Goal: Transaction & Acquisition: Purchase product/service

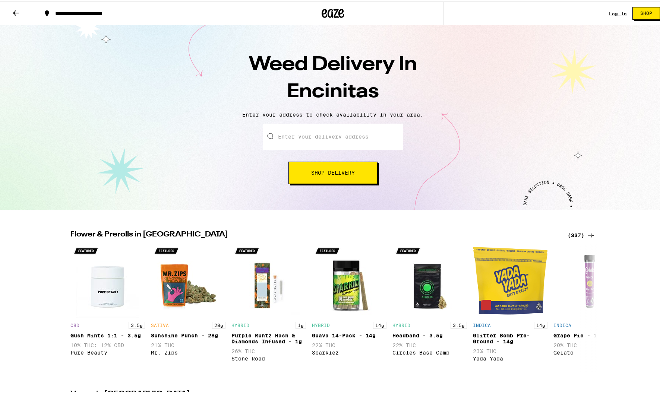
click at [341, 139] on input "Enter your delivery address" at bounding box center [333, 135] width 140 height 26
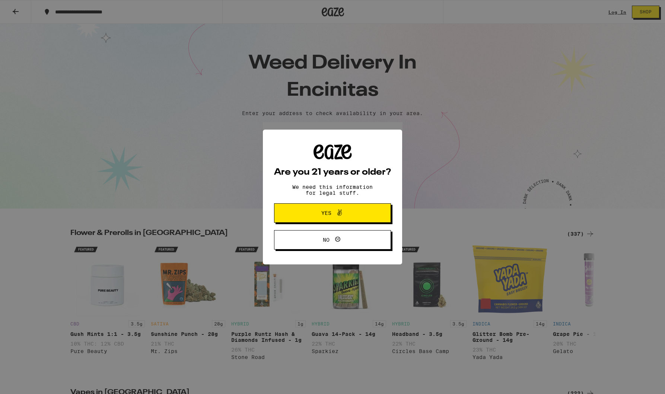
click at [330, 219] on button "Yes" at bounding box center [332, 212] width 117 height 19
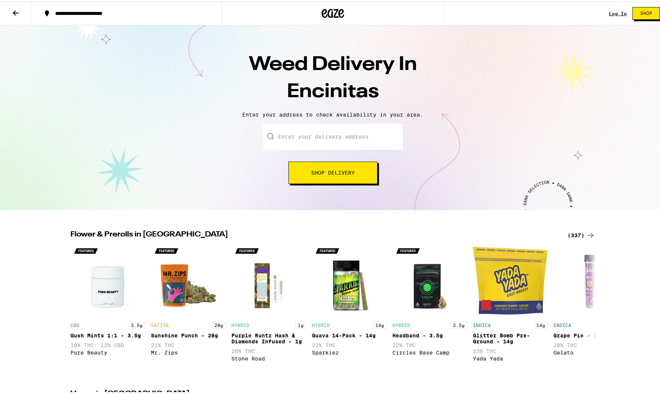
click at [329, 139] on input "Enter your delivery address" at bounding box center [333, 135] width 140 height 26
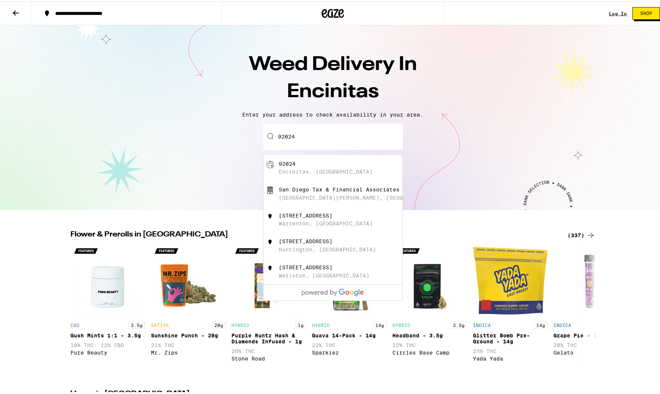
click at [311, 169] on div "Encinitas, [GEOGRAPHIC_DATA]" at bounding box center [326, 170] width 94 height 6
type input "Encinitas, CA 92024"
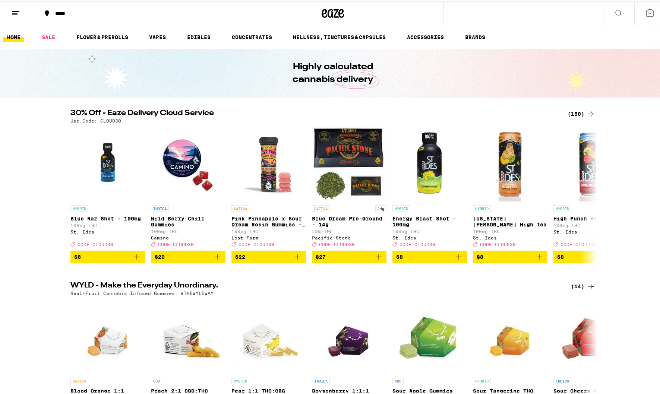
click at [258, 37] on link "CONCENTRATES" at bounding box center [252, 35] width 48 height 9
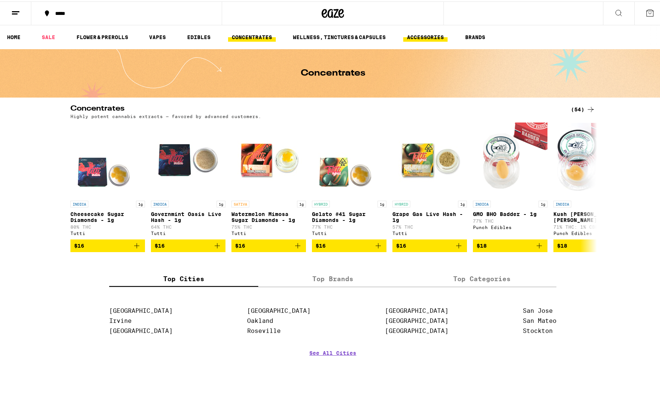
click at [433, 35] on link "ACCESSORIES" at bounding box center [425, 35] width 44 height 9
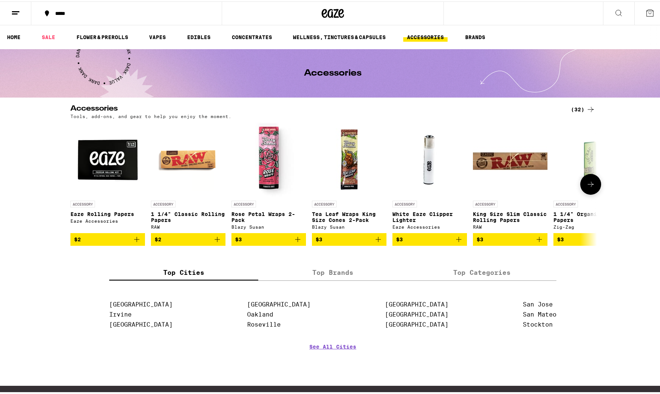
click at [586, 187] on icon at bounding box center [590, 182] width 9 height 9
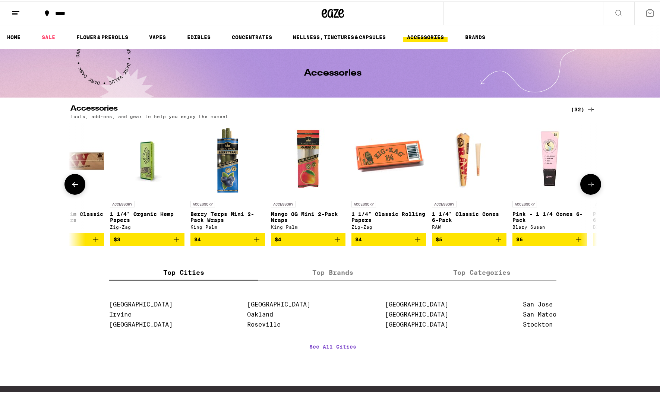
click at [586, 187] on icon at bounding box center [590, 182] width 9 height 9
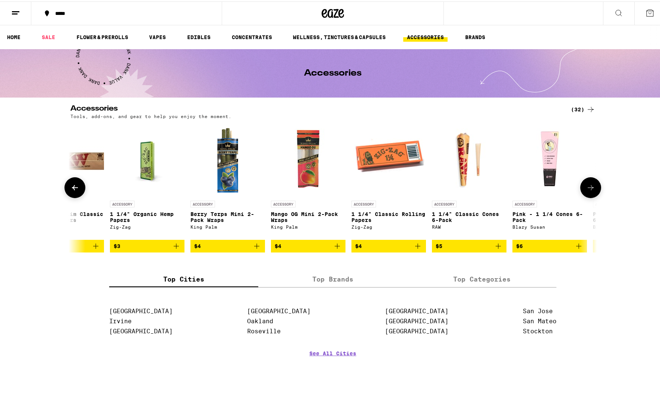
scroll to position [0, 887]
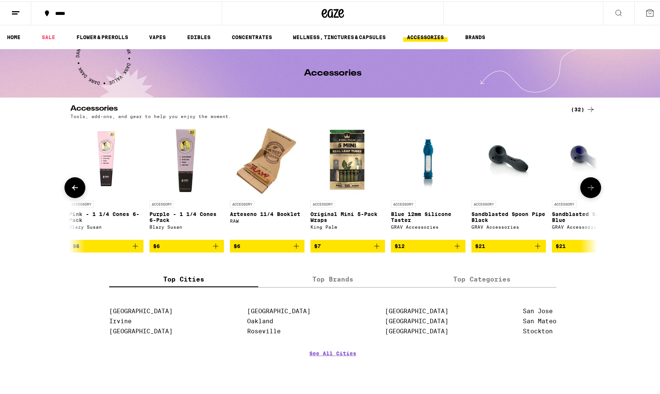
click at [586, 189] on icon at bounding box center [590, 186] width 9 height 9
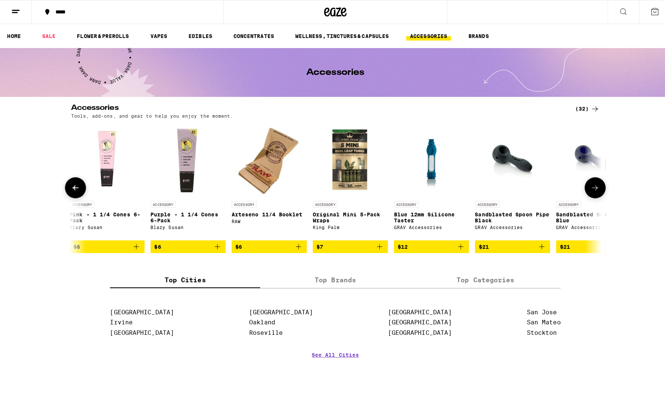
scroll to position [0, 1330]
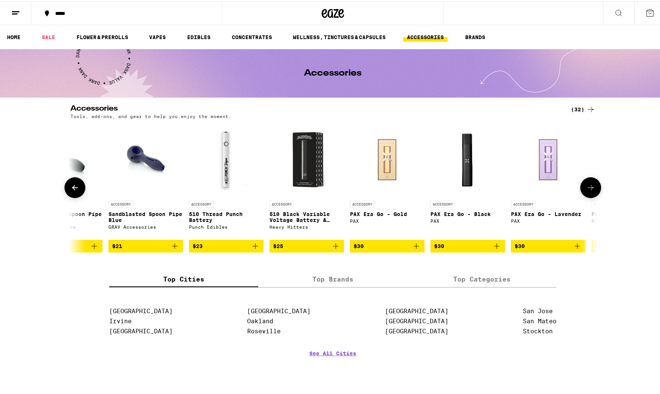
click at [467, 158] on img "Open page for PAX Era Go - Black from PAX" at bounding box center [467, 158] width 74 height 74
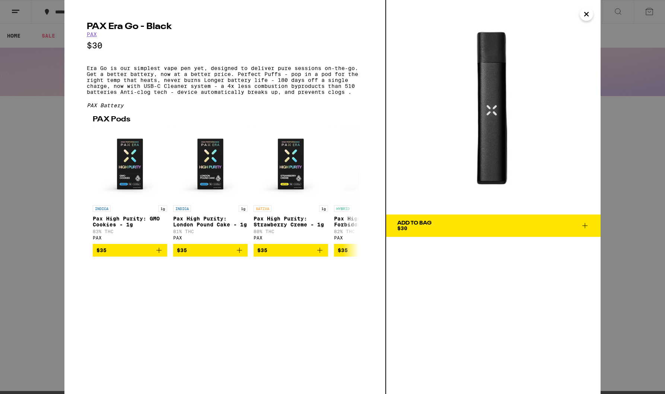
click at [453, 221] on span "Add To Bag $30" at bounding box center [493, 226] width 192 height 10
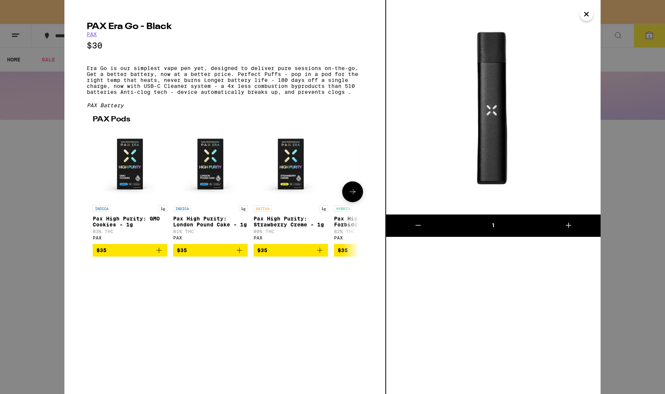
click at [137, 171] on img "Open page for Pax High Purity: GMO Cookies - 1g from PAX" at bounding box center [130, 164] width 74 height 74
click at [159, 255] on icon "Add to bag" at bounding box center [159, 250] width 9 height 9
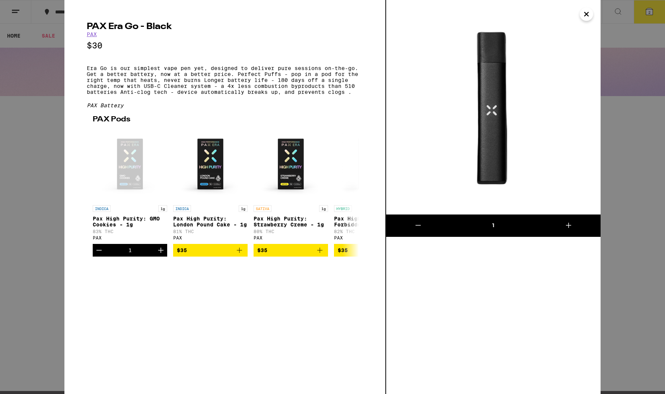
click at [585, 14] on icon "Close" at bounding box center [586, 14] width 9 height 11
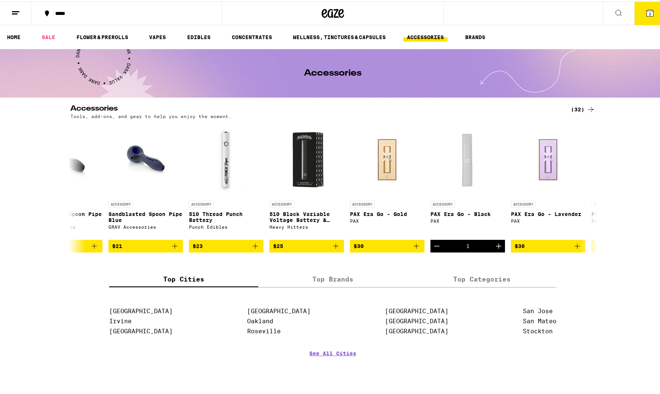
click at [390, 108] on h2 "Accessories" at bounding box center [314, 108] width 488 height 9
click at [581, 187] on button at bounding box center [590, 186] width 21 height 21
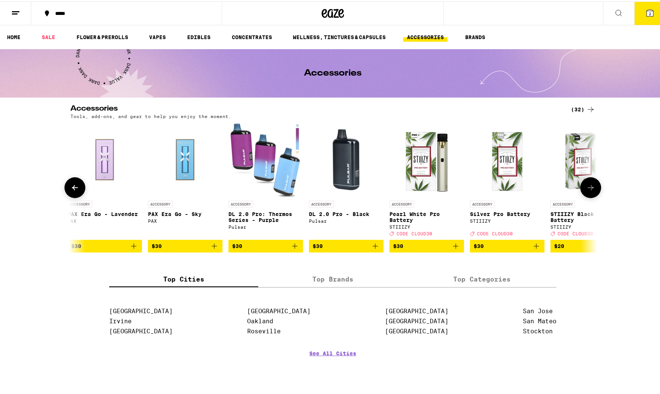
click at [581, 187] on button at bounding box center [590, 186] width 21 height 21
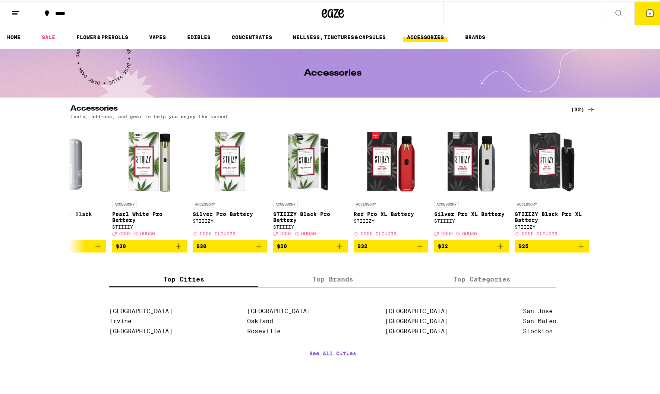
click at [646, 12] on icon at bounding box center [649, 11] width 7 height 7
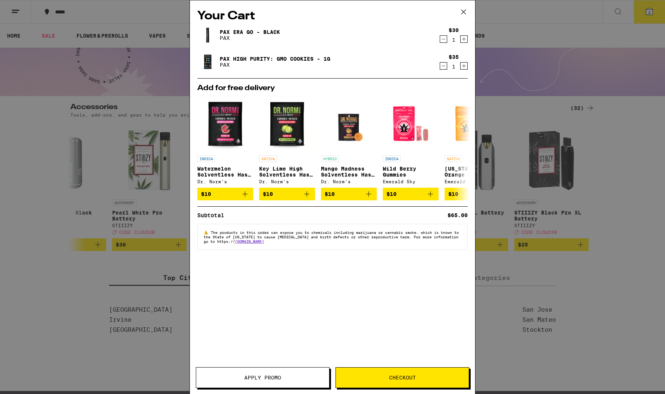
click at [332, 240] on span "The products in this order can expose you to chemicals including marijuana or c…" at bounding box center [331, 236] width 255 height 13
click at [386, 377] on span "Checkout" at bounding box center [402, 377] width 133 height 5
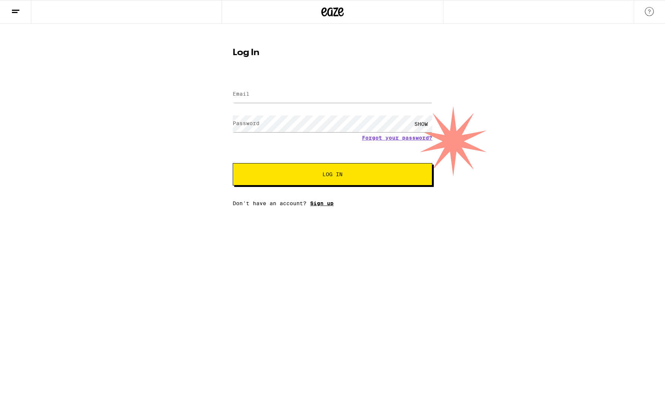
click at [317, 206] on link "Sign up" at bounding box center [321, 203] width 23 height 6
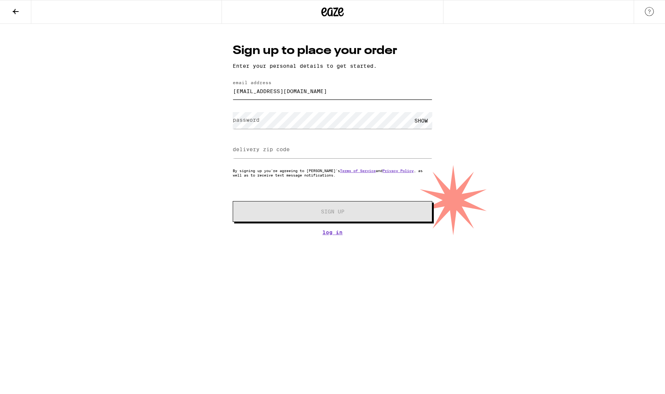
type input "[EMAIL_ADDRESS][DOMAIN_NAME]"
click at [328, 150] on input "delivery zip code" at bounding box center [333, 150] width 200 height 17
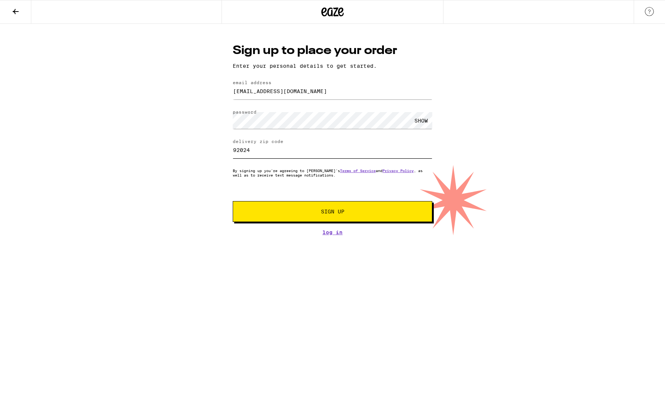
type input "92024"
click at [351, 207] on button "Sign Up" at bounding box center [333, 211] width 200 height 21
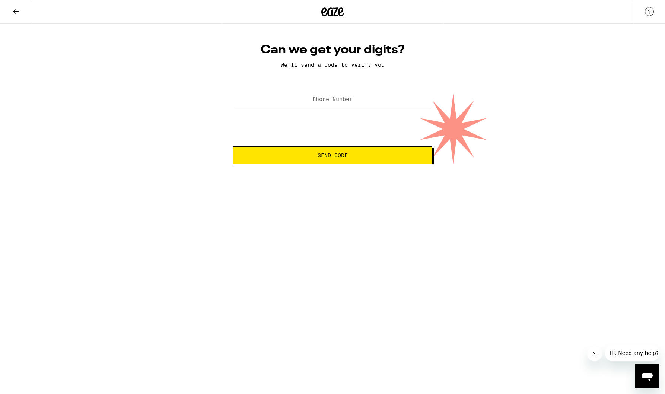
click at [327, 102] on label "Phone Number" at bounding box center [333, 99] width 40 height 6
type input "[PHONE_NUMBER]"
click at [345, 154] on span "Send Code" at bounding box center [333, 155] width 30 height 5
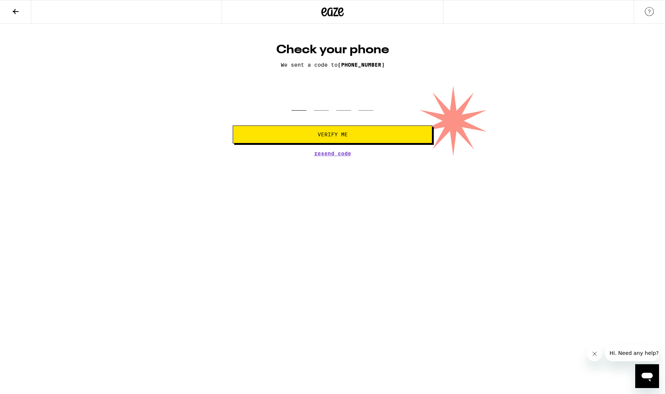
click at [301, 110] on input "tel" at bounding box center [299, 100] width 15 height 22
type input "3"
type input "8"
type input "6"
type input "5"
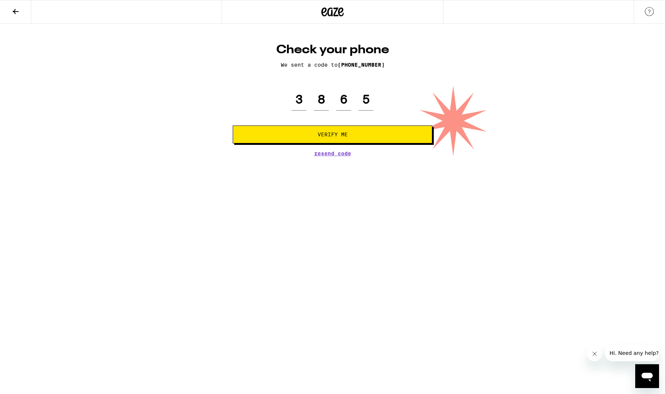
click at [329, 135] on span "Verify Me" at bounding box center [333, 134] width 30 height 5
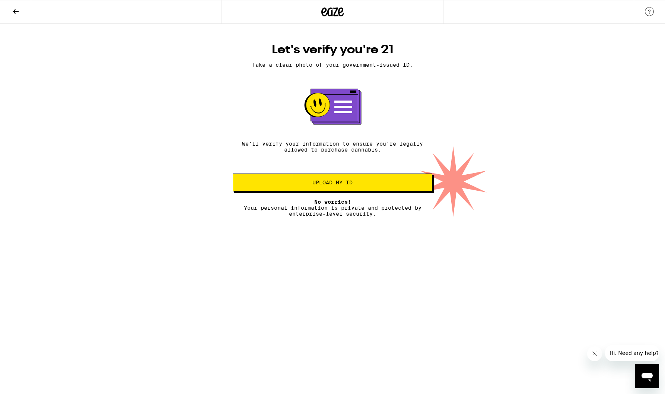
click at [377, 185] on span "Upload my ID" at bounding box center [332, 182] width 187 height 5
click at [343, 153] on p "We'll verify your information to ensure you're legally allowed to purchase cann…" at bounding box center [333, 147] width 200 height 12
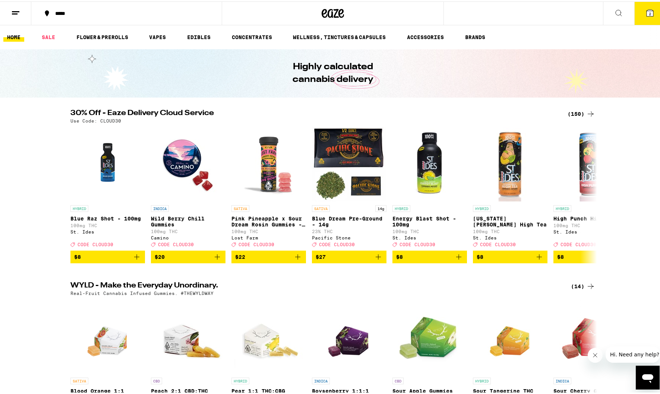
click at [466, 110] on h2 "30% Off - Eaze Delivery Cloud Service" at bounding box center [314, 112] width 488 height 9
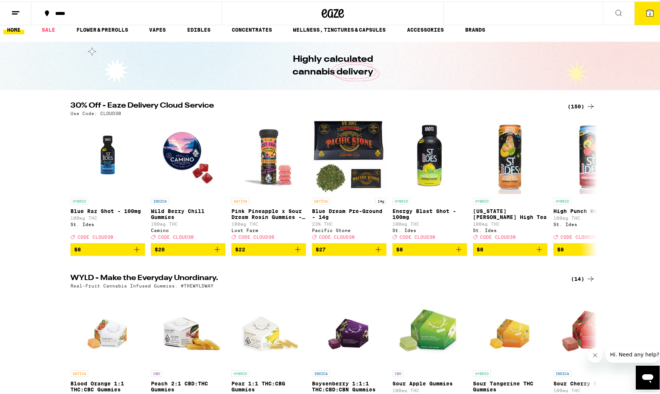
scroll to position [80, 0]
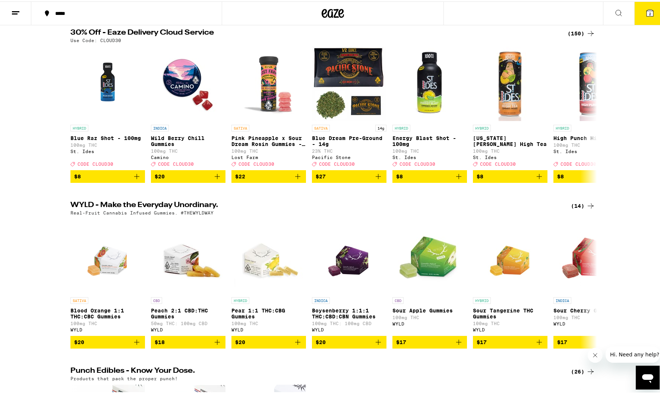
click at [56, 275] on div "WYLD - Make the Everyday Unordinary. (14) Real-Fruit Cannabis Infused Gummies. …" at bounding box center [332, 273] width 665 height 147
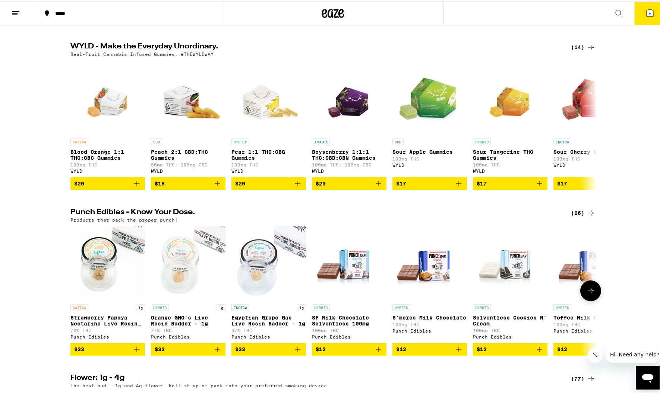
scroll to position [478, 0]
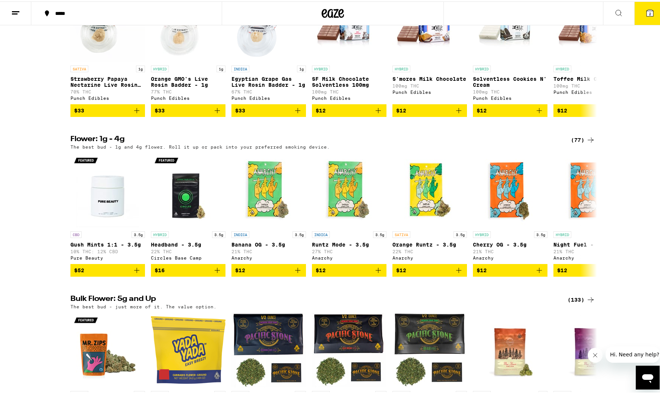
click at [638, 272] on div "Flower: 1g - 4g (77) The best bud - 1g and 4g flower. Roll it up or pack into y…" at bounding box center [332, 204] width 665 height 141
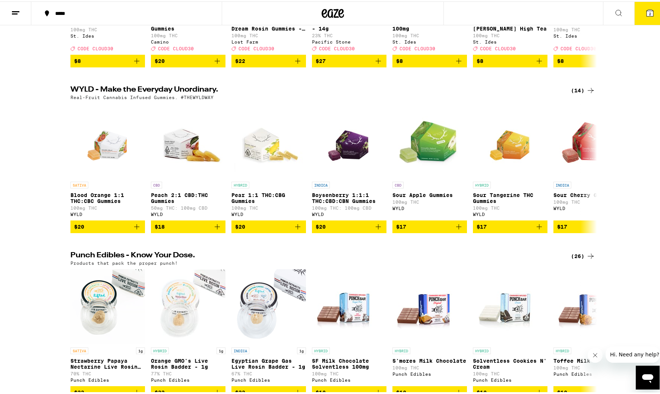
scroll to position [247, 0]
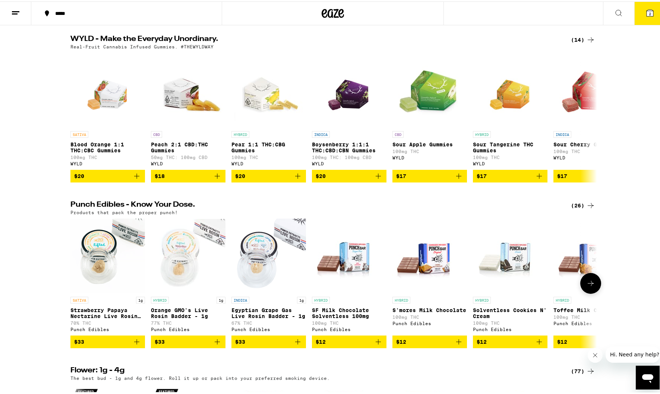
click at [589, 286] on icon at bounding box center [590, 282] width 9 height 9
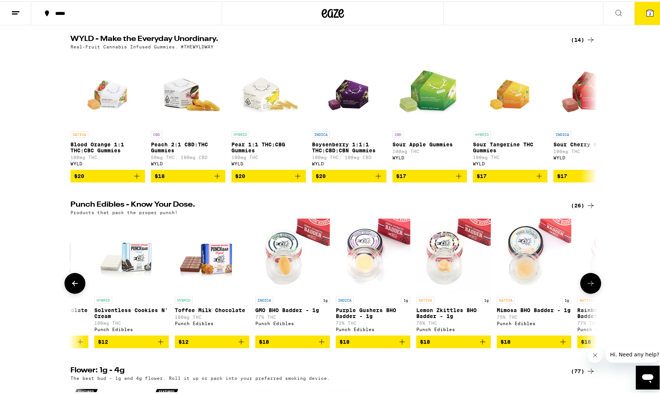
scroll to position [0, 443]
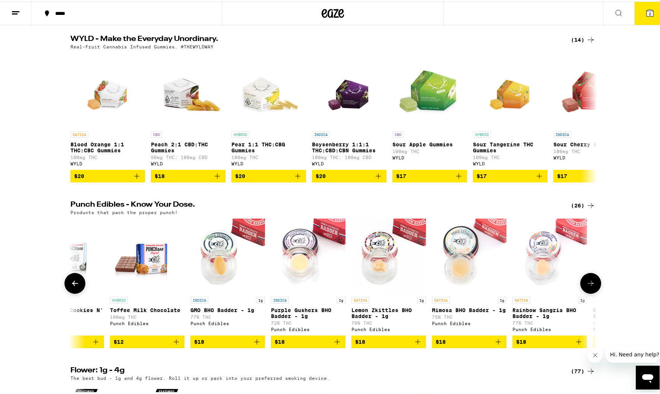
click at [588, 286] on icon at bounding box center [590, 282] width 9 height 9
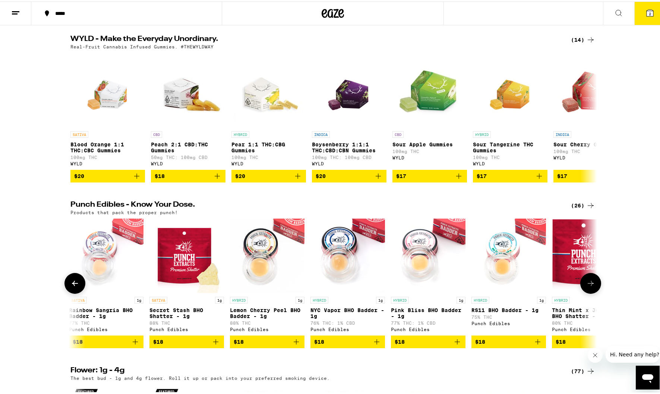
click at [590, 286] on icon at bounding box center [590, 282] width 9 height 9
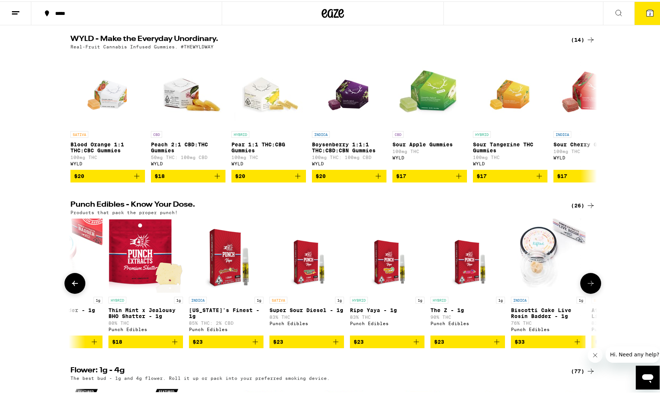
click at [590, 286] on icon at bounding box center [590, 282] width 9 height 9
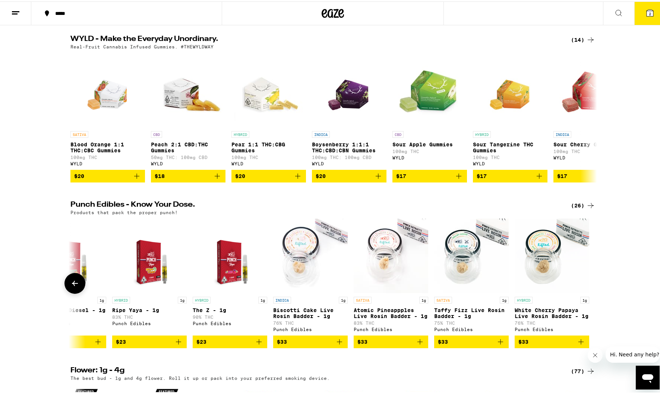
click at [70, 286] on icon at bounding box center [74, 282] width 9 height 9
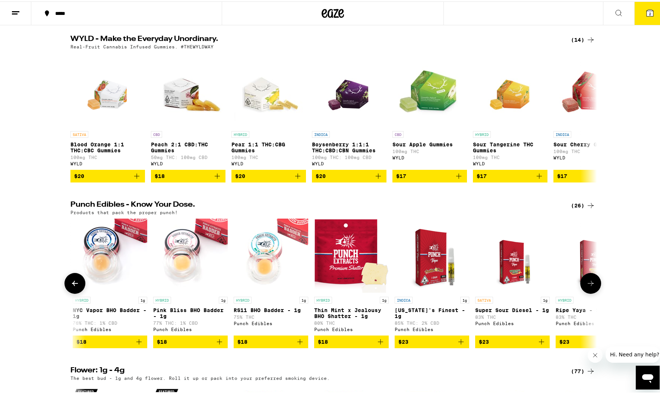
click at [70, 286] on icon at bounding box center [74, 282] width 9 height 9
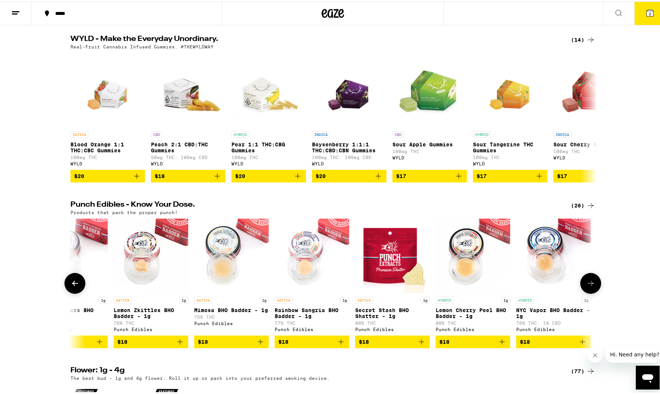
click at [70, 286] on icon at bounding box center [74, 282] width 9 height 9
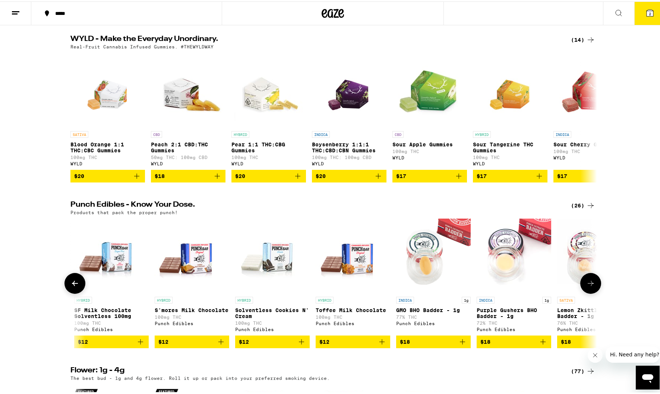
click at [70, 286] on icon at bounding box center [74, 282] width 9 height 9
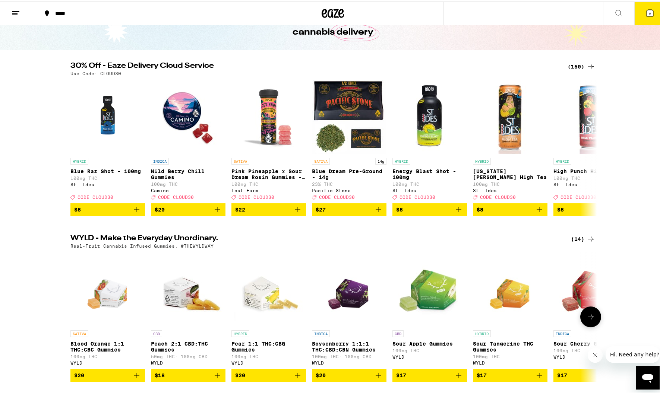
scroll to position [0, 0]
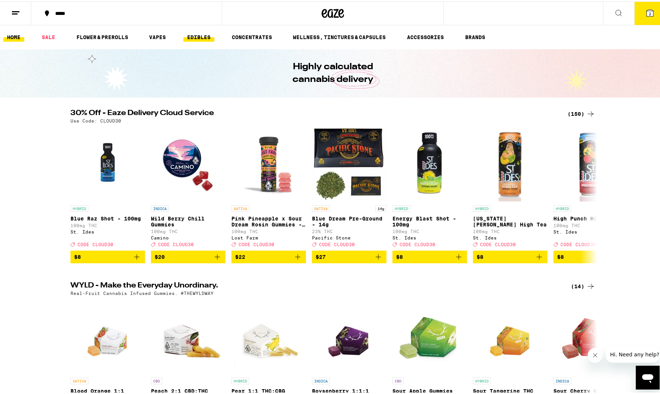
click at [192, 34] on link "EDIBLES" at bounding box center [198, 35] width 31 height 9
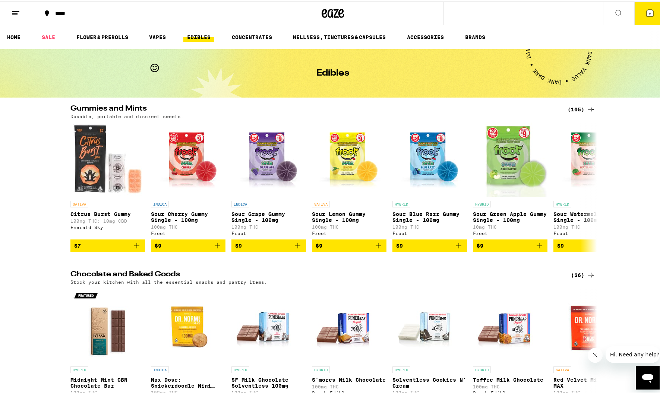
click at [42, 203] on div "Gummies and Mints (105) Dosable, portable and discreet sweets. SATIVA Citrus Bu…" at bounding box center [332, 177] width 665 height 147
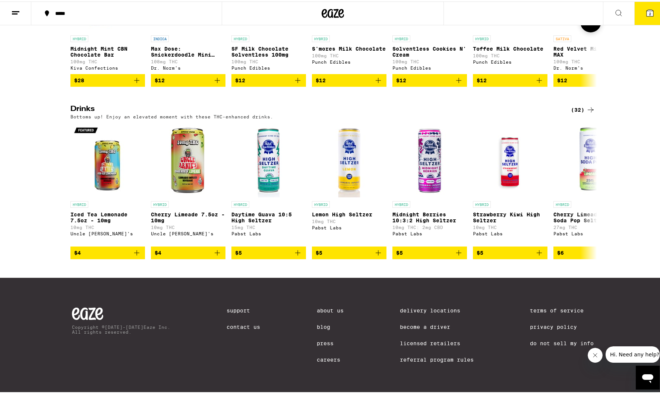
scroll to position [102, 0]
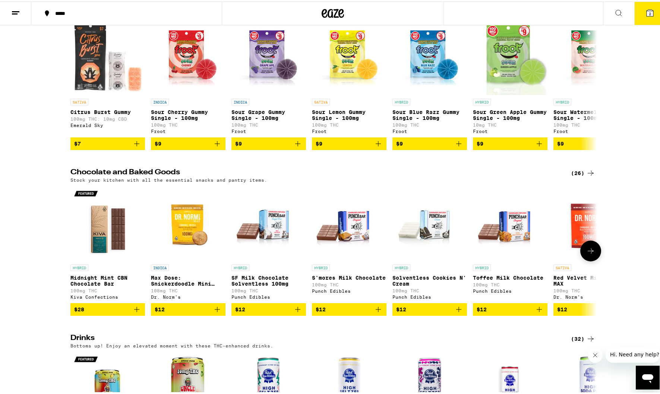
click at [112, 232] on img "Open page for Midnight Mint CBN Chocolate Bar from Kiva Confections" at bounding box center [107, 222] width 74 height 74
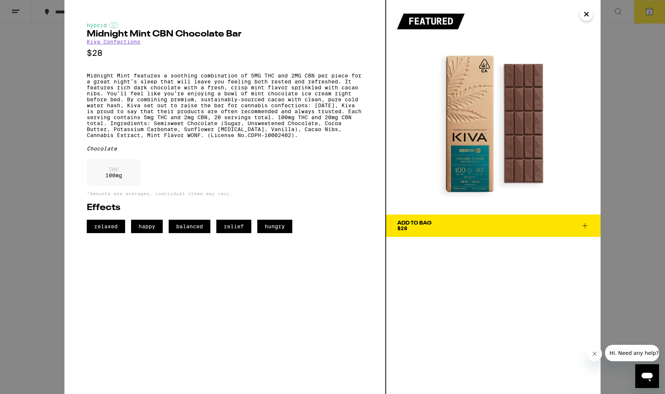
click at [590, 13] on icon "Close" at bounding box center [586, 14] width 9 height 11
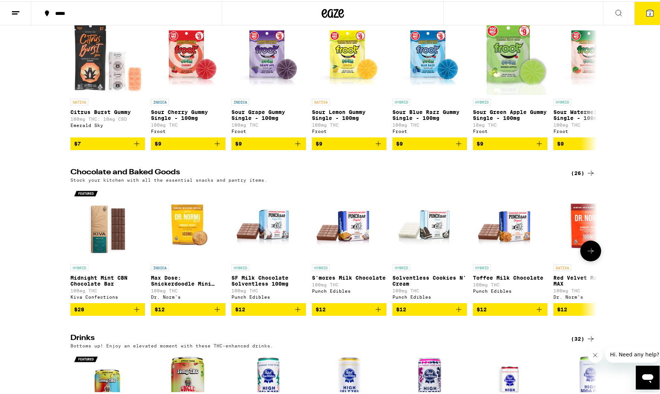
click at [268, 231] on img "Open page for SF Milk Chocolate Solventless 100mg from Punch Edibles" at bounding box center [268, 222] width 74 height 74
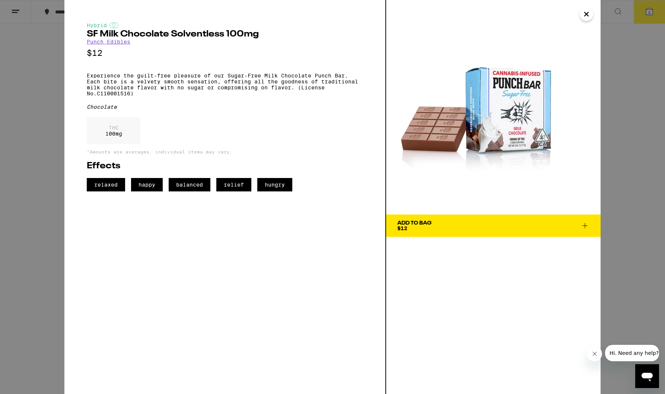
click at [589, 14] on icon "Close" at bounding box center [586, 14] width 9 height 11
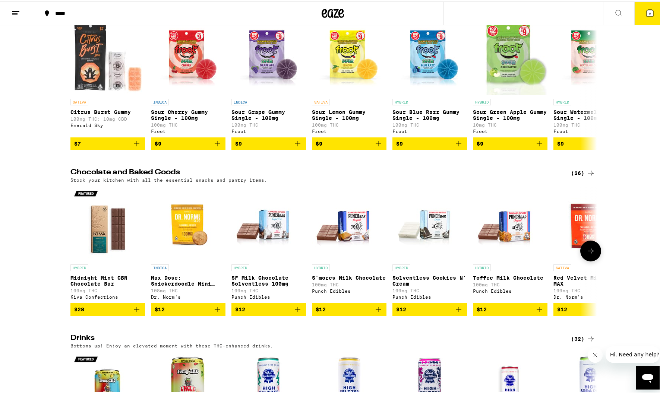
click at [593, 260] on button at bounding box center [590, 249] width 21 height 21
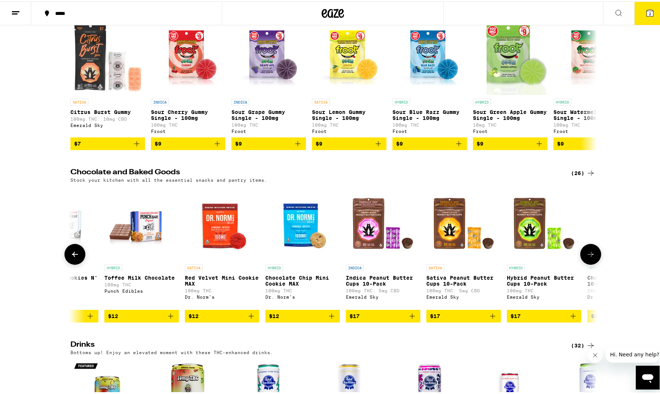
scroll to position [0, 443]
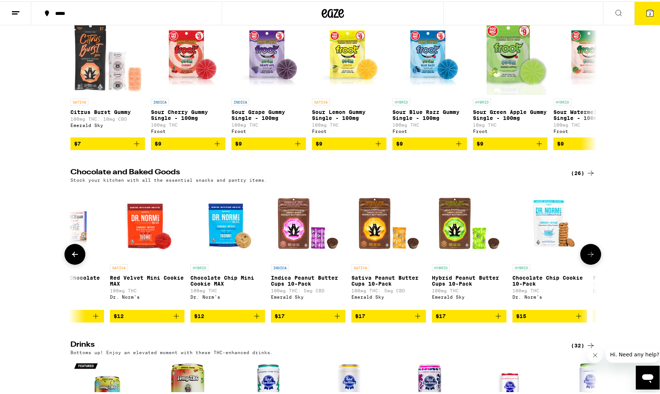
click at [593, 260] on button at bounding box center [590, 252] width 21 height 21
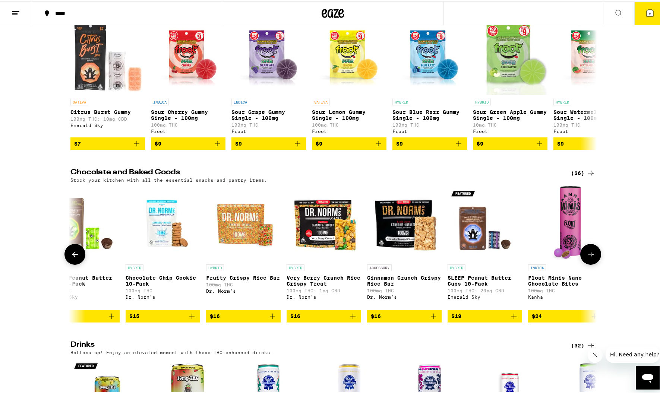
scroll to position [0, 887]
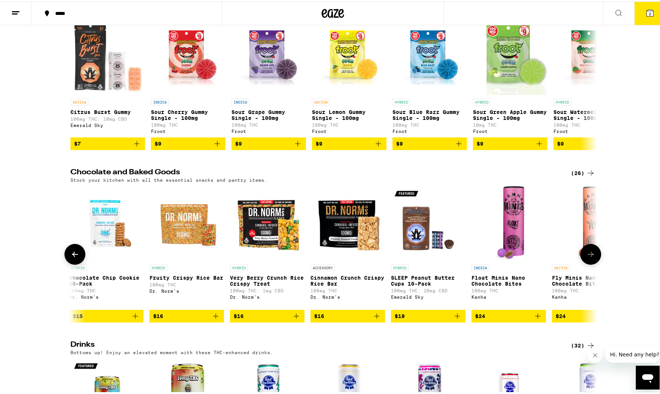
click at [593, 260] on button at bounding box center [590, 252] width 21 height 21
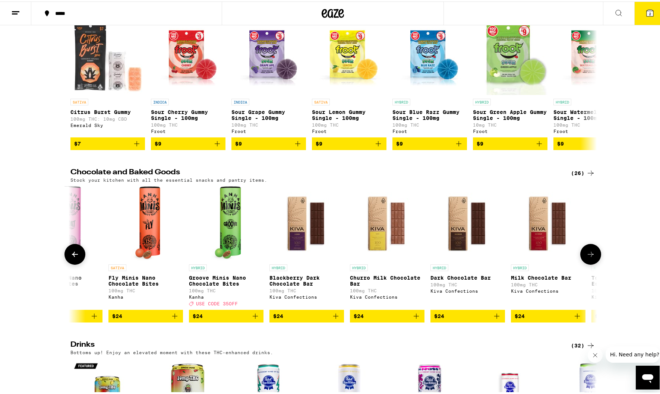
click at [304, 241] on img "Open page for Blackberry Dark Chocolate Bar from Kiva Confections" at bounding box center [306, 222] width 74 height 74
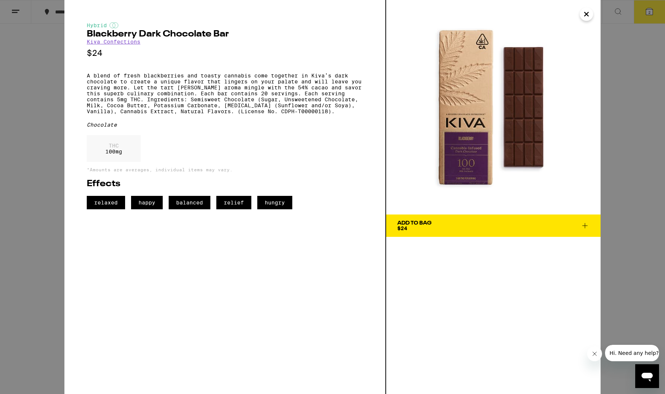
click at [586, 15] on icon "Close" at bounding box center [586, 14] width 9 height 11
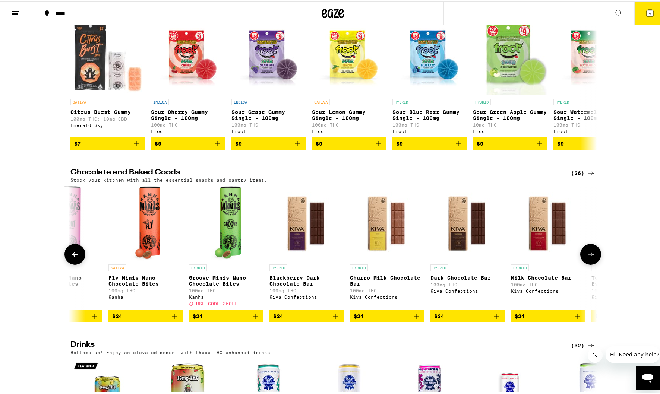
click at [72, 257] on icon at bounding box center [74, 252] width 9 height 9
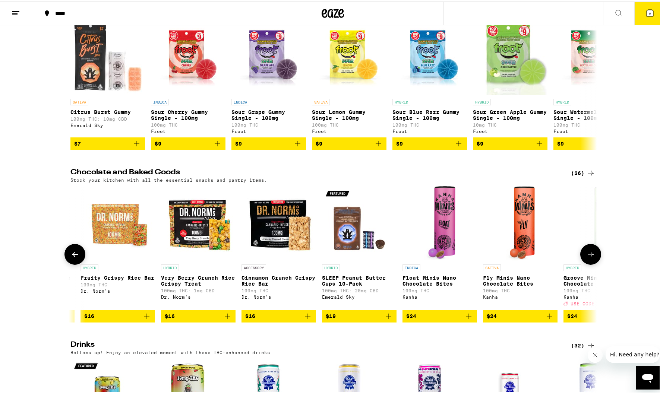
click at [72, 257] on icon at bounding box center [74, 252] width 9 height 9
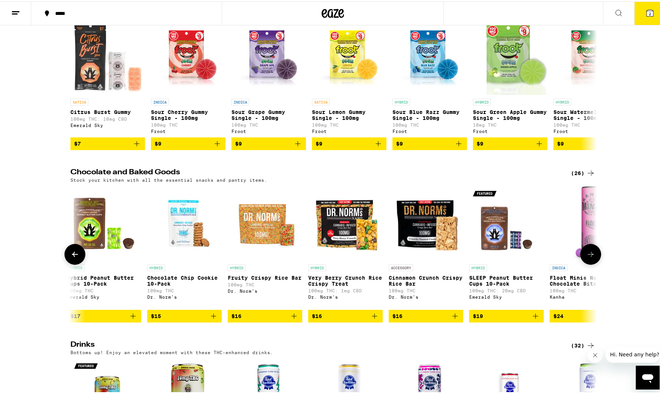
click at [72, 257] on icon at bounding box center [74, 252] width 9 height 9
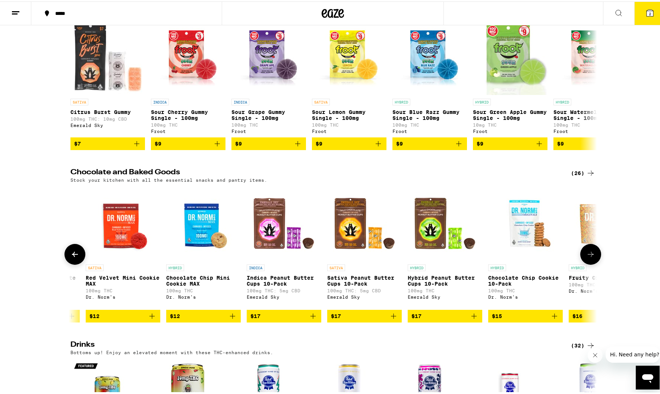
scroll to position [0, 29]
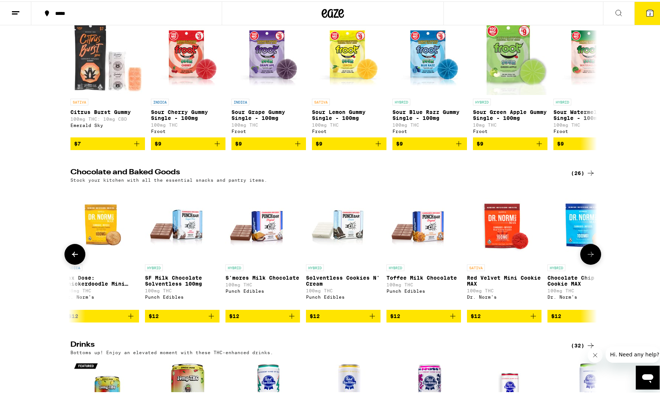
click at [72, 257] on icon at bounding box center [74, 252] width 9 height 9
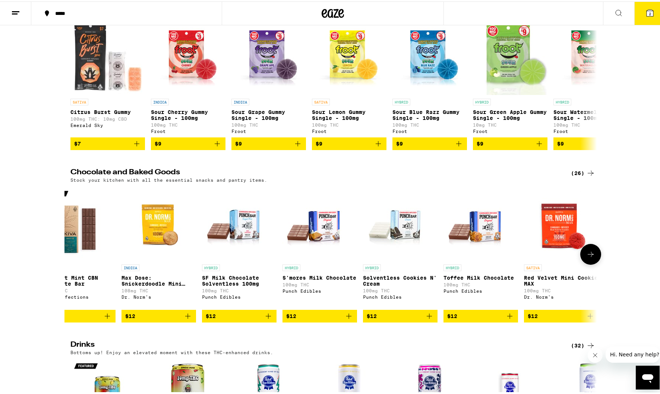
scroll to position [0, 0]
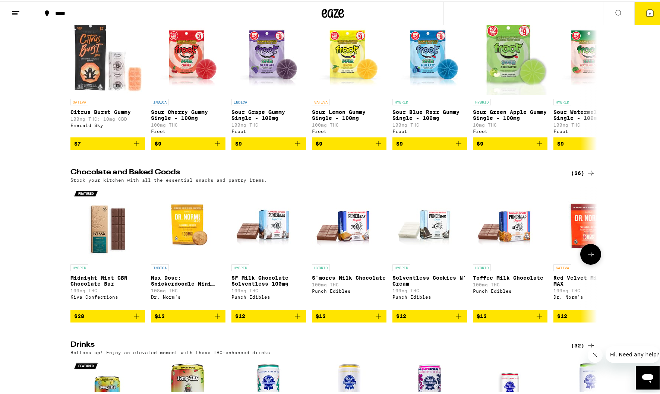
click at [107, 240] on img "Open page for Midnight Mint CBN Chocolate Bar from Kiva Confections" at bounding box center [107, 222] width 74 height 74
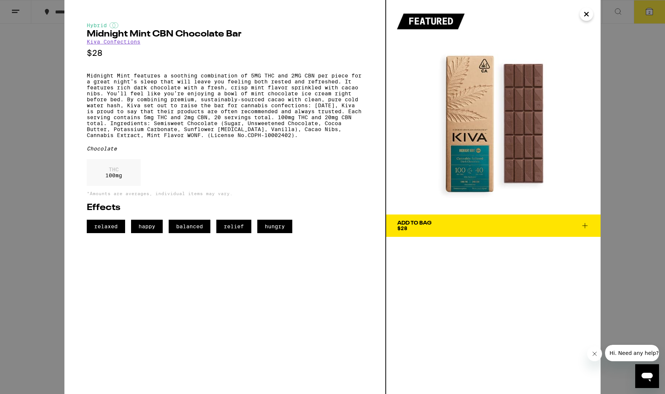
click at [463, 223] on span "Add To Bag $28" at bounding box center [493, 226] width 192 height 10
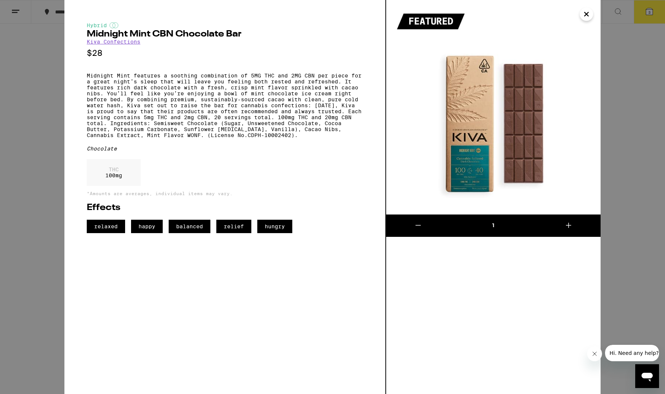
click at [590, 16] on icon "Close" at bounding box center [586, 14] width 9 height 11
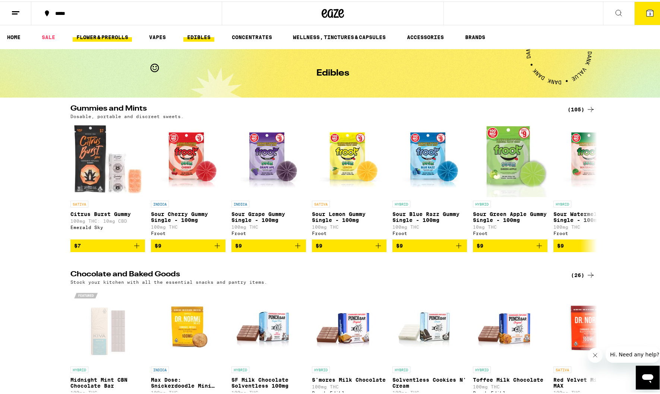
click at [102, 35] on link "FLOWER & PREROLLS" at bounding box center [102, 35] width 59 height 9
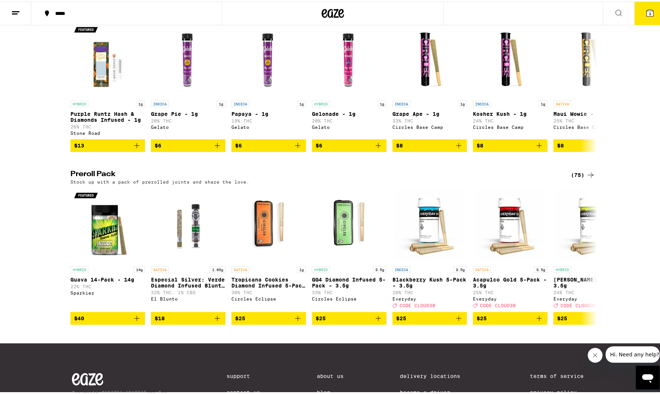
scroll to position [521, 0]
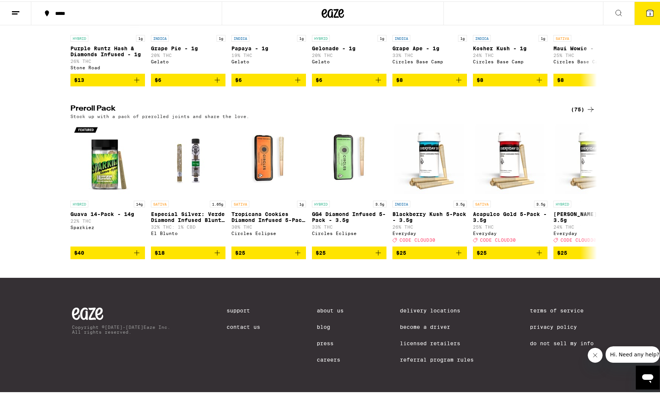
click at [581, 104] on div "(75)" at bounding box center [583, 108] width 24 height 9
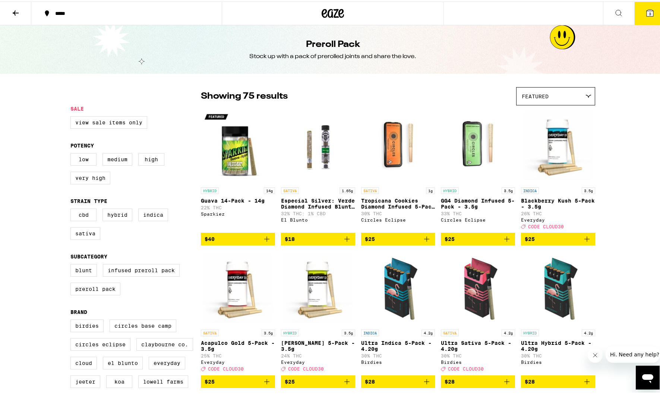
click at [639, 8] on button "3" at bounding box center [649, 11] width 31 height 23
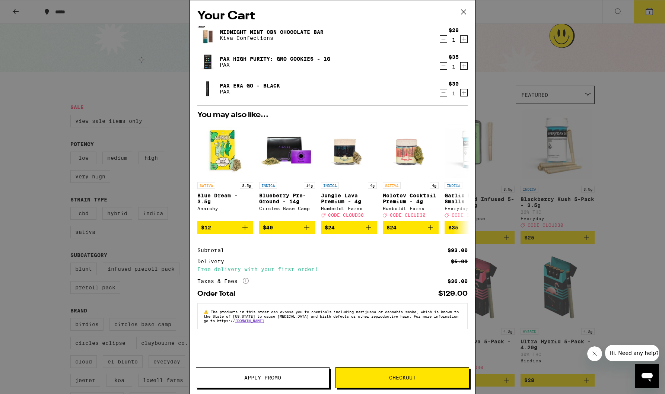
click at [415, 380] on span "Checkout" at bounding box center [402, 377] width 27 height 5
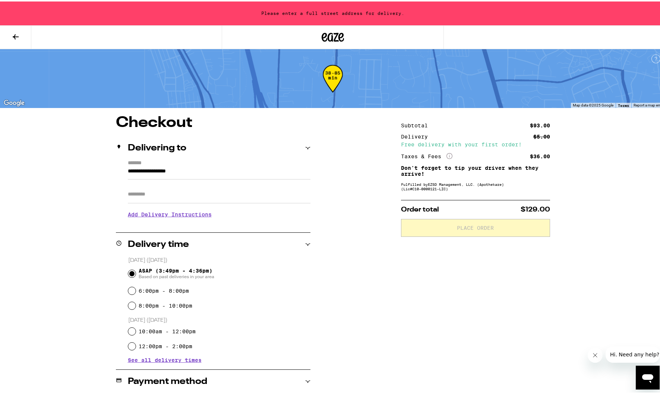
click at [179, 171] on input "**********" at bounding box center [219, 171] width 183 height 13
click at [178, 170] on input "**********" at bounding box center [219, 171] width 183 height 13
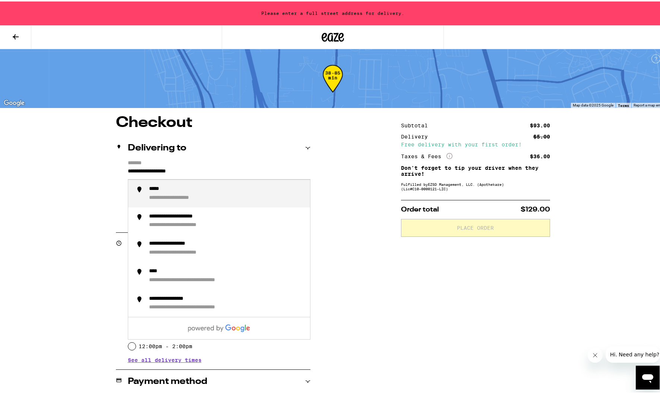
click at [178, 170] on input "**********" at bounding box center [219, 171] width 183 height 13
drag, startPoint x: 178, startPoint y: 170, endPoint x: 203, endPoint y: 191, distance: 32.8
click at [203, 191] on div "**********" at bounding box center [181, 187] width 64 height 7
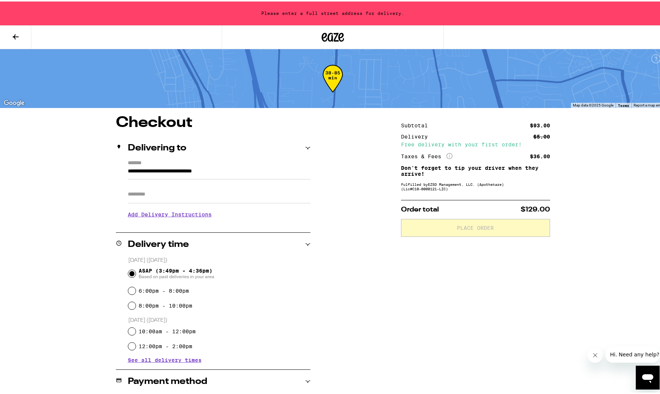
type input "**********"
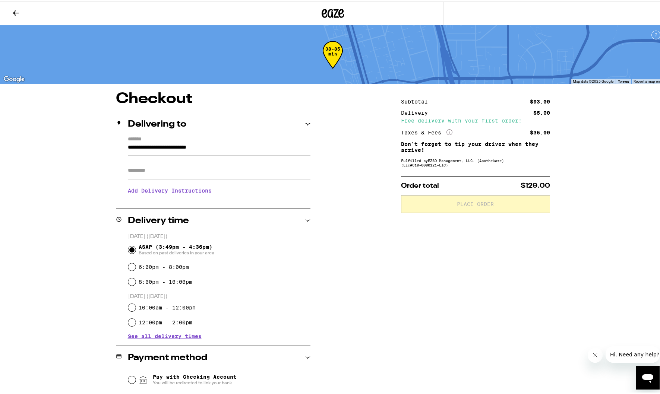
click at [401, 276] on div "Subtotal $93.00 Delivery $5.00 Free delivery with your first order! Taxes & Fee…" at bounding box center [475, 313] width 149 height 446
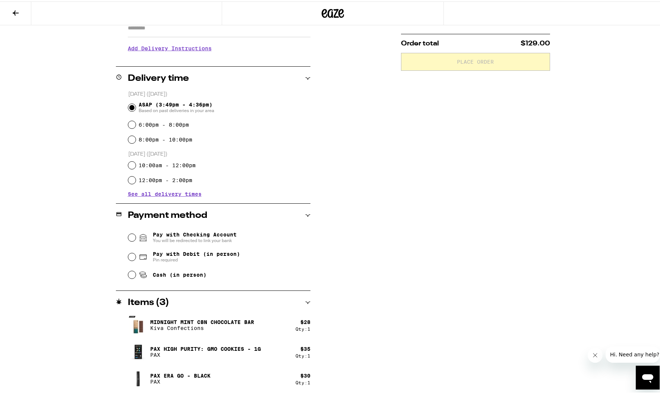
click at [128, 236] on input "Pay with Checking Account You will be redirected to link your bank" at bounding box center [131, 235] width 7 height 7
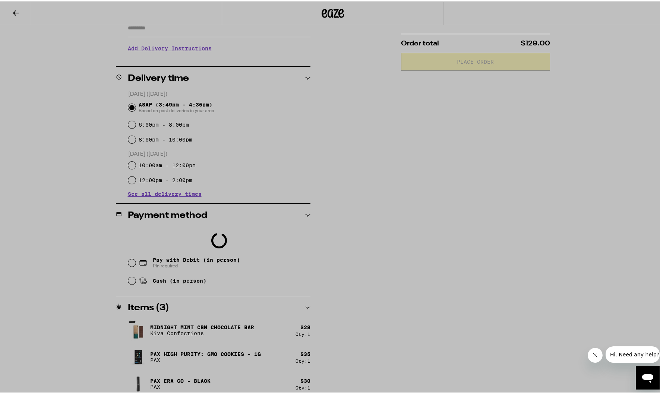
click at [367, 253] on div at bounding box center [332, 211] width 149 height 349
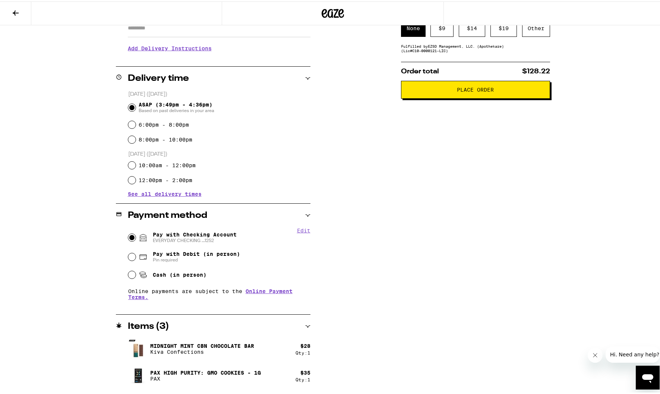
click at [457, 89] on span "Place Order" at bounding box center [475, 88] width 37 height 5
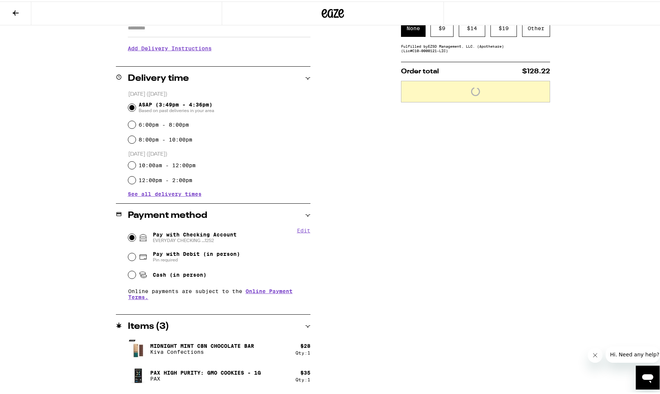
scroll to position [0, 0]
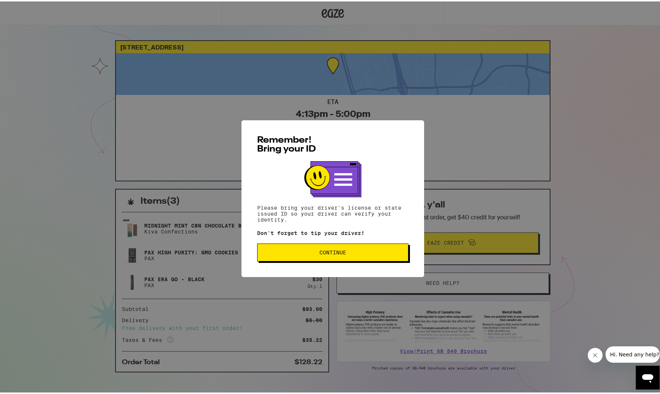
click at [333, 254] on span "Continue" at bounding box center [332, 250] width 27 height 5
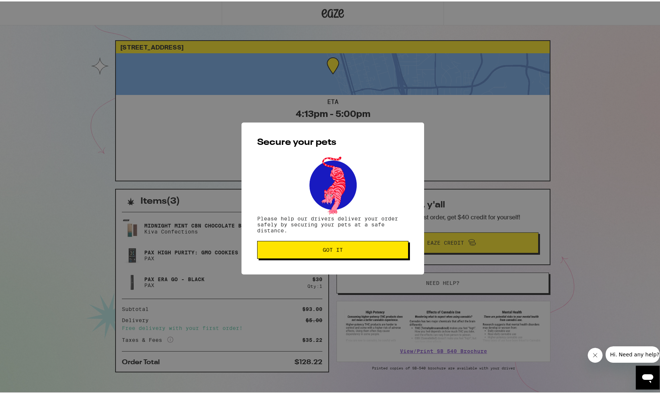
click at [333, 253] on button "Got it" at bounding box center [332, 249] width 151 height 18
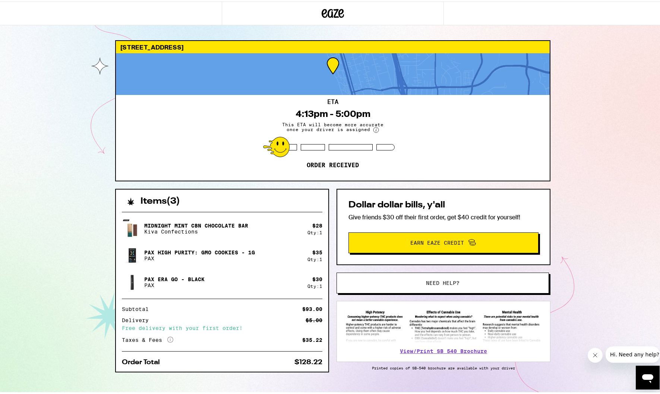
click at [595, 262] on div "[STREET_ADDRESS] 4:13pm - 5:00pm This ETA will become more accurate once your d…" at bounding box center [332, 203] width 665 height 406
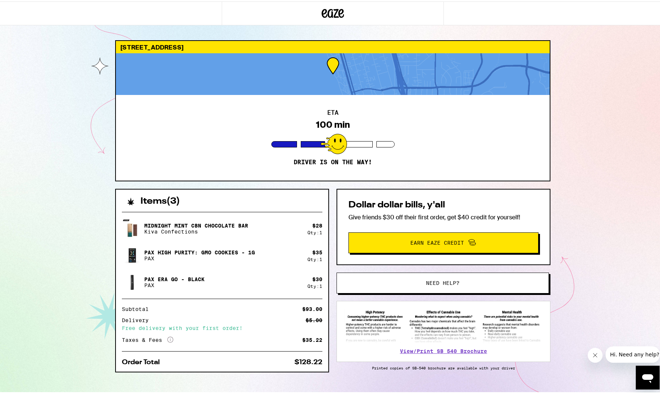
click at [581, 178] on div "[STREET_ADDRESS] 100 min Driver is on the way! Items ( 3 ) Midnight Mint CBN Ch…" at bounding box center [332, 203] width 665 height 406
click at [584, 157] on div "[STREET_ADDRESS] 100 min Driver is on the way! Items ( 3 ) Midnight Mint CBN Ch…" at bounding box center [332, 203] width 665 height 406
click at [519, 128] on div "ETA 102 min Driver is on the way!" at bounding box center [333, 136] width 434 height 86
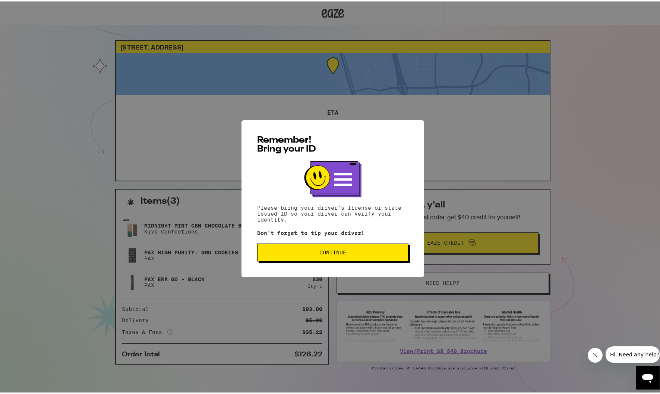
click at [369, 251] on span "Continue" at bounding box center [332, 250] width 139 height 5
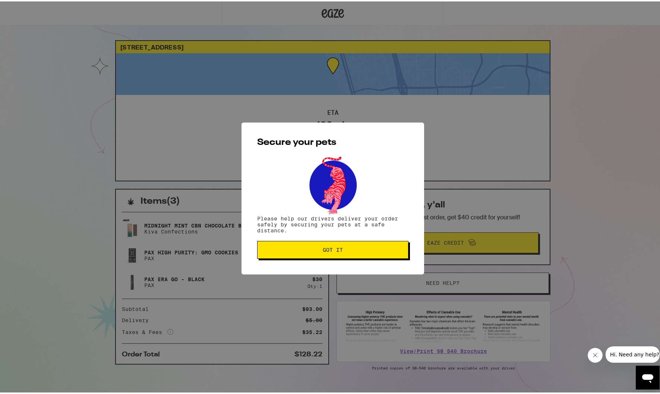
drag, startPoint x: 383, startPoint y: 252, endPoint x: 383, endPoint y: 244, distance: 7.8
click at [383, 251] on span "Got it" at bounding box center [332, 248] width 139 height 5
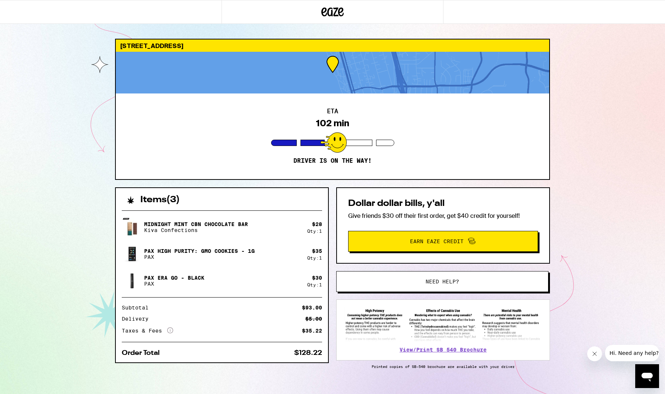
click at [416, 130] on div "ETA 102 min Driver is on the way!" at bounding box center [333, 136] width 434 height 86
click at [355, 70] on div at bounding box center [333, 73] width 434 height 42
